Goal: Complete application form: Complete application form

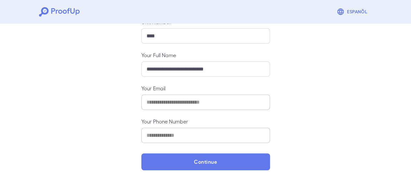
scroll to position [115, 0]
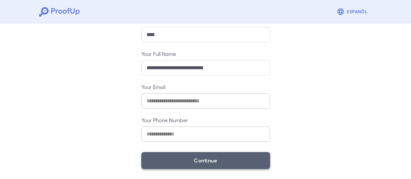
click at [222, 157] on button "Continue" at bounding box center [205, 160] width 129 height 17
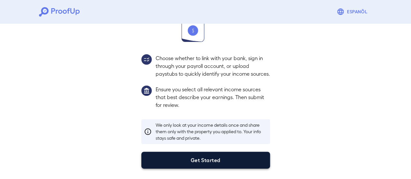
click at [219, 160] on button "Get Started" at bounding box center [205, 160] width 129 height 17
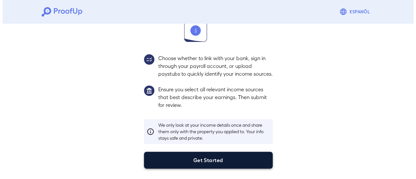
scroll to position [69, 0]
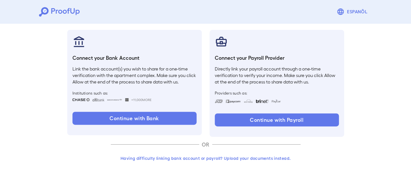
click at [215, 161] on button "Having difficulty linking bank account or payroll? Upload your documents instea…" at bounding box center [206, 159] width 190 height 12
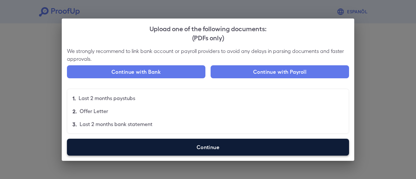
click at [206, 148] on label "Continue" at bounding box center [208, 147] width 282 height 17
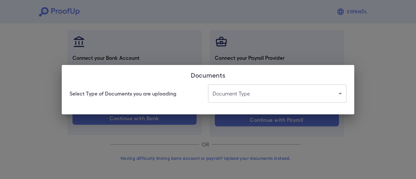
click at [249, 92] on body "Espanõl Go back How Would You Like to Verify Your Income? There are multiple wa…" at bounding box center [208, 55] width 416 height 248
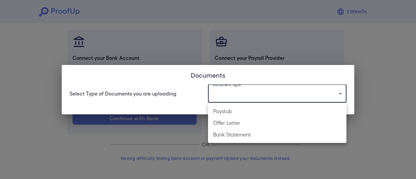
click at [244, 114] on li "Paystub" at bounding box center [277, 111] width 139 height 12
type input "*******"
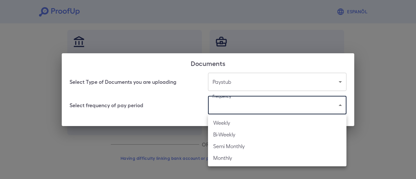
click at [226, 108] on body "Espanõl Go back How Would You Like to Verify Your Income? There are multiple wa…" at bounding box center [208, 55] width 416 height 248
click at [186, 102] on div at bounding box center [208, 89] width 416 height 179
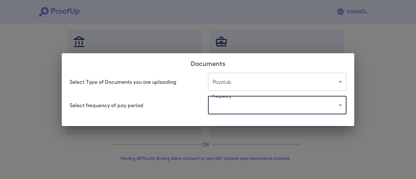
click at [266, 105] on body "Espanõl Go back How Would You Like to Verify Your Income? There are multiple wa…" at bounding box center [208, 55] width 416 height 248
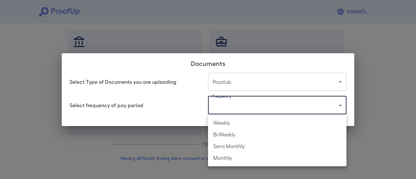
click at [181, 104] on div at bounding box center [208, 89] width 416 height 179
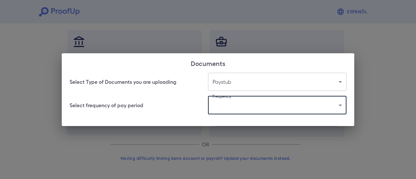
click at [247, 104] on body "Espanõl Go back How Would You Like to Verify Your Income? There are multiple wa…" at bounding box center [208, 55] width 416 height 248
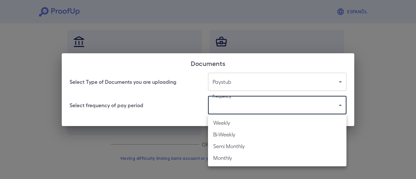
click at [246, 122] on li "Weekly" at bounding box center [277, 123] width 139 height 12
type input "******"
